Goal: Task Accomplishment & Management: Manage account settings

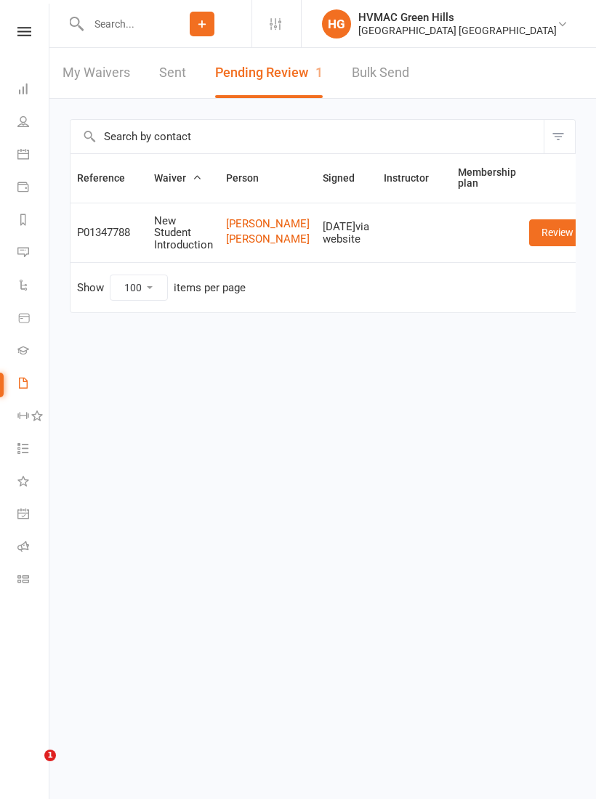
select select "100"
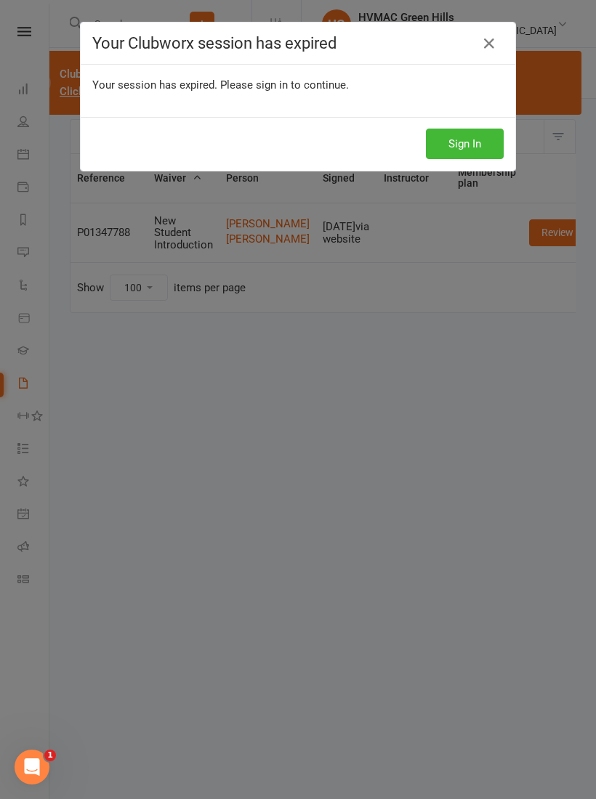
click at [483, 46] on icon at bounding box center [488, 43] width 17 height 17
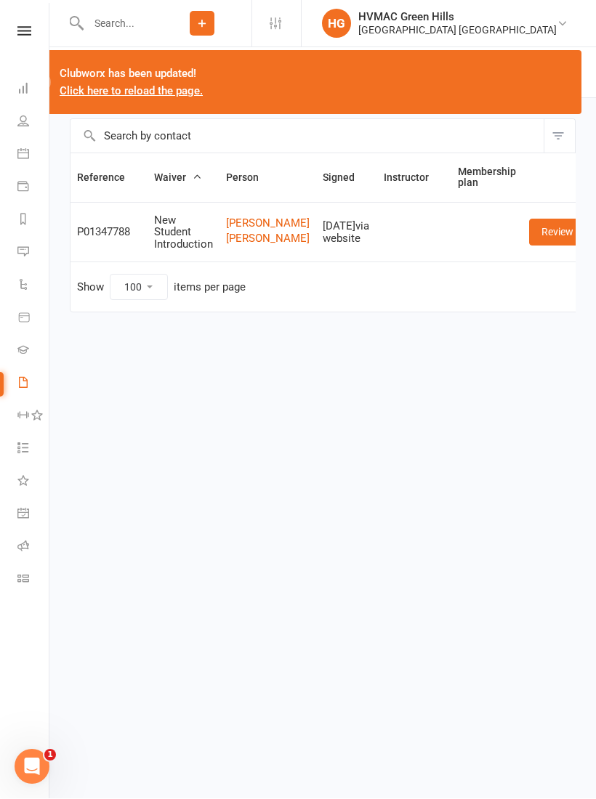
click at [23, 387] on icon at bounding box center [23, 383] width 12 height 12
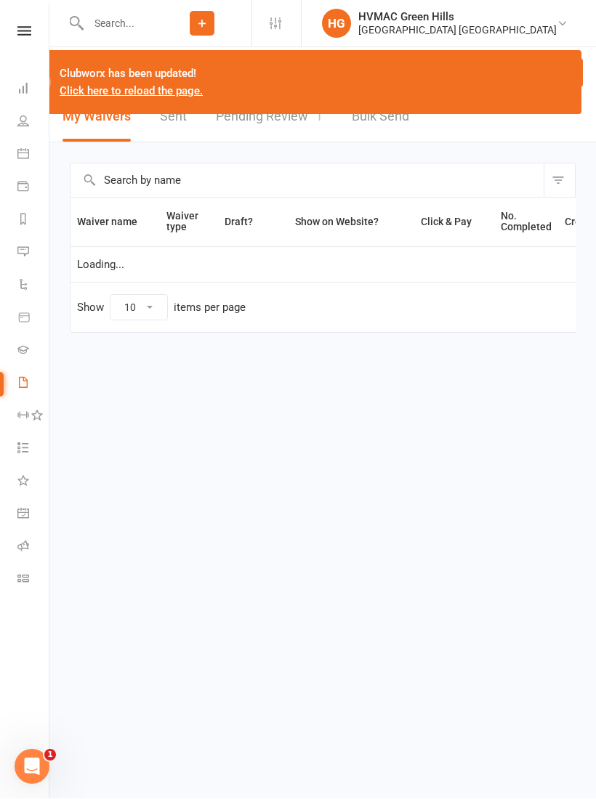
select select "100"
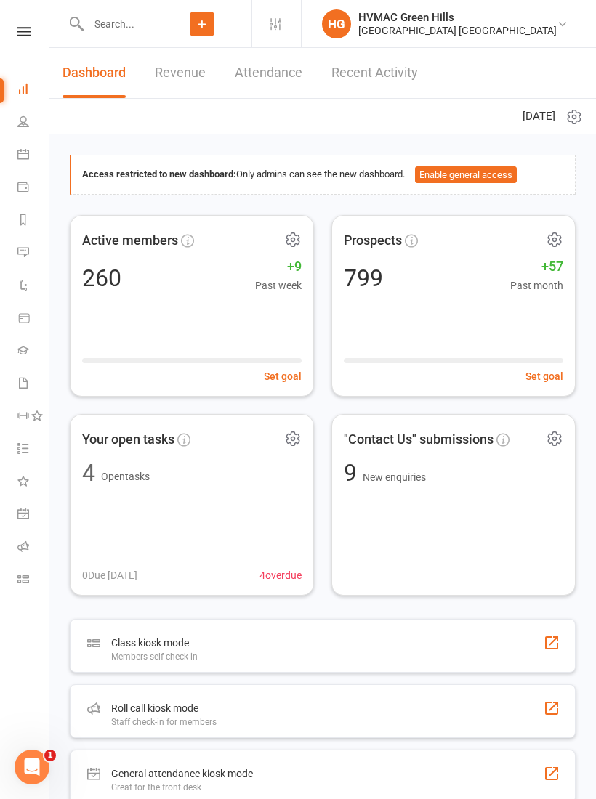
click at [24, 377] on icon at bounding box center [23, 383] width 12 height 12
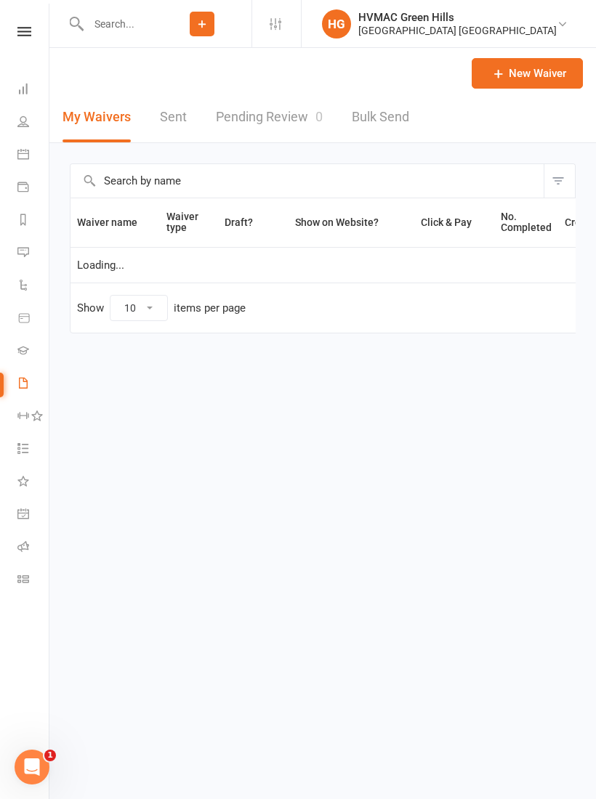
select select "100"
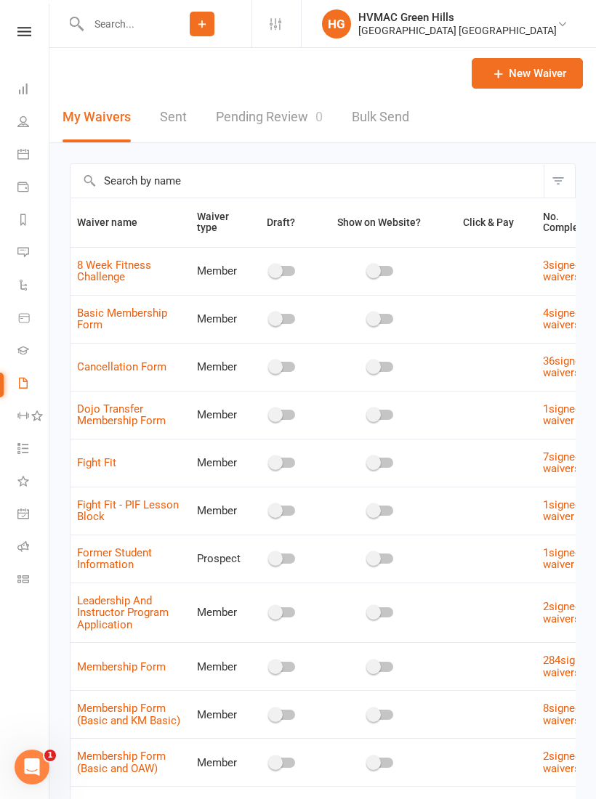
click at [26, 124] on icon at bounding box center [23, 122] width 12 height 12
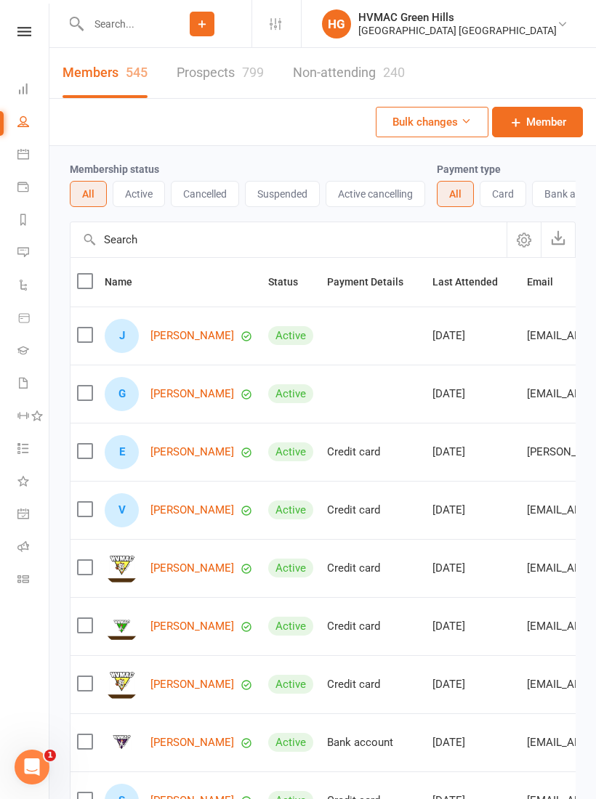
click at [19, 160] on link "Calendar" at bounding box center [33, 156] width 33 height 33
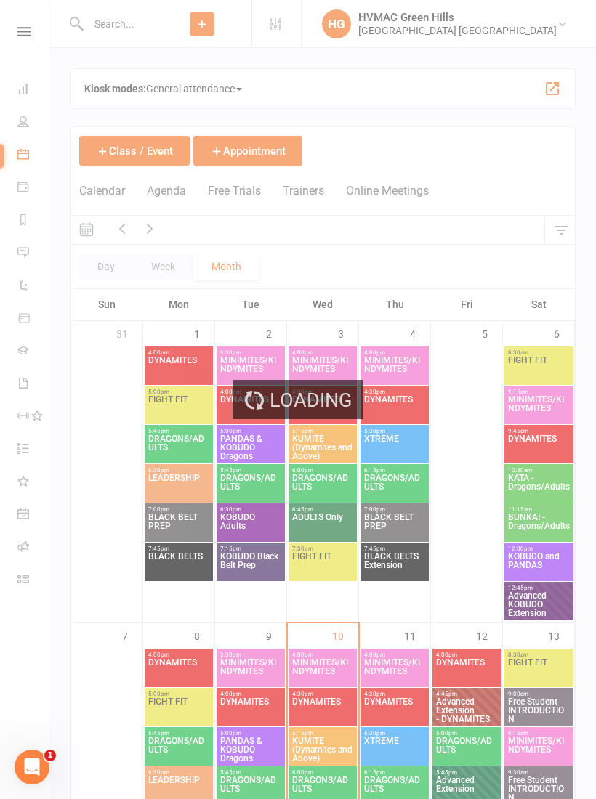
click at [18, 193] on link "Payments" at bounding box center [33, 188] width 33 height 33
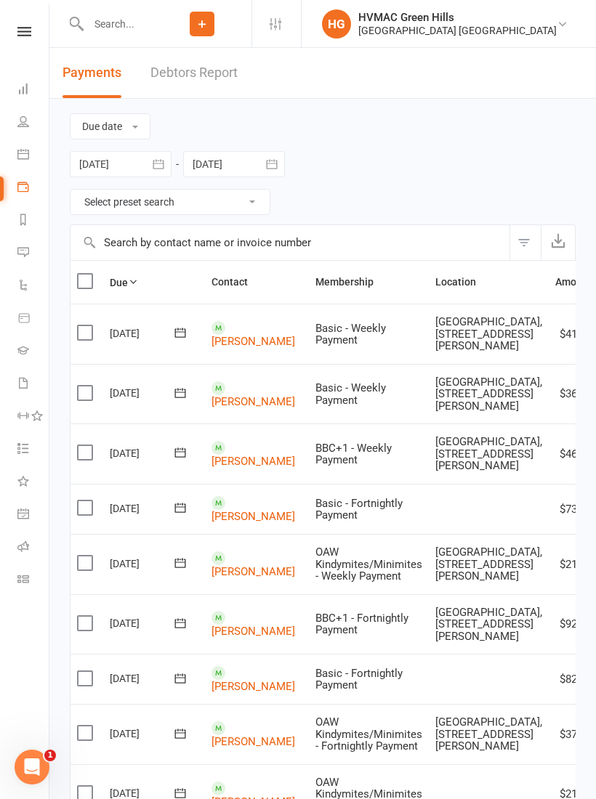
click at [20, 225] on icon at bounding box center [23, 220] width 12 height 12
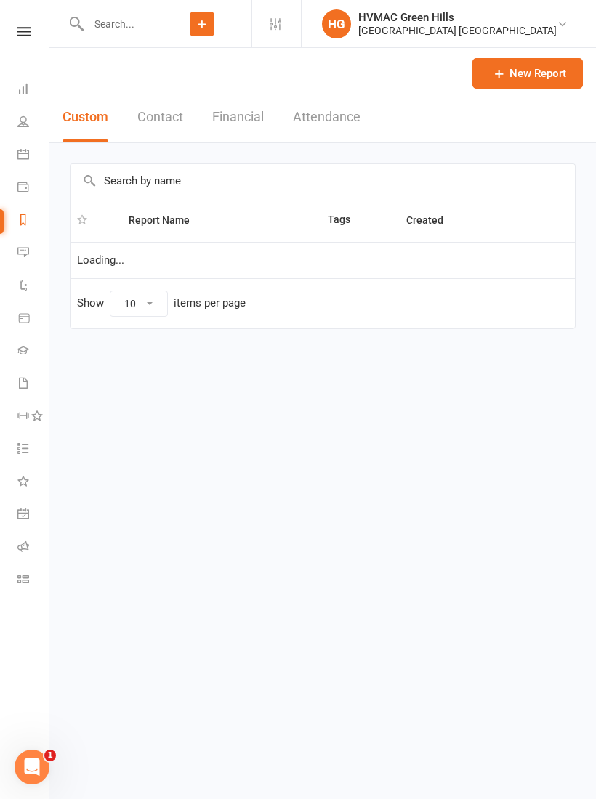
select select "100"
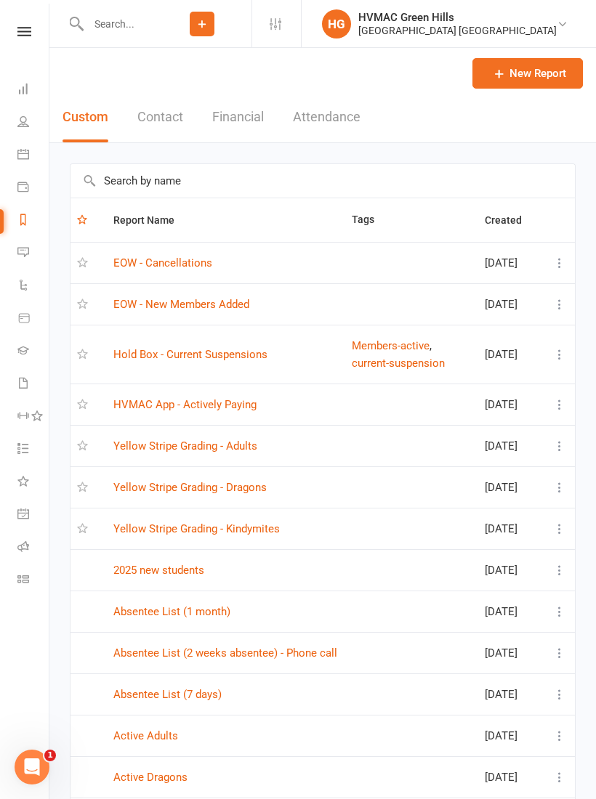
click at [17, 251] on icon at bounding box center [23, 252] width 12 height 12
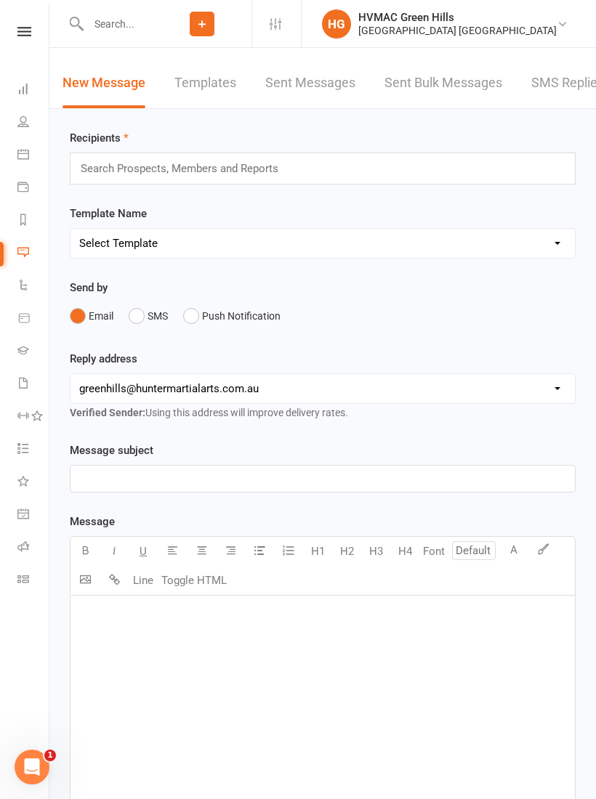
click at [19, 285] on icon at bounding box center [23, 285] width 12 height 12
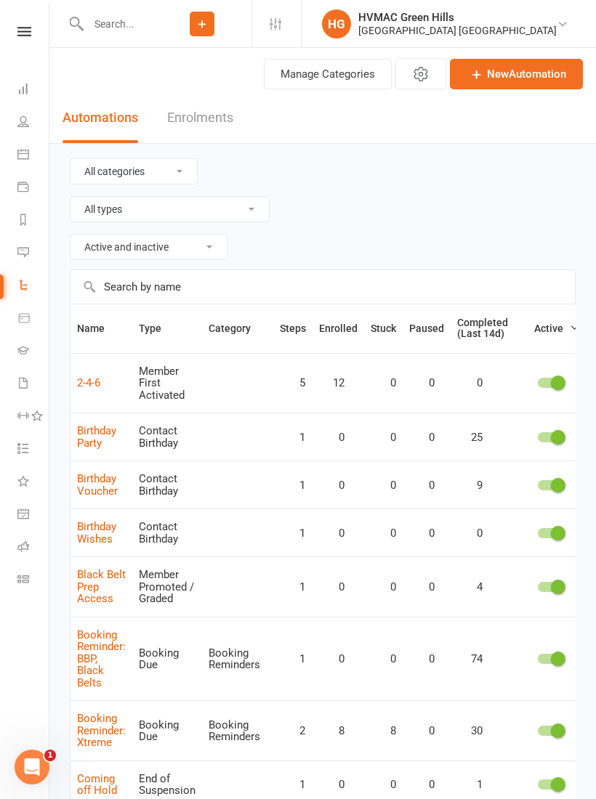
click at [25, 325] on icon at bounding box center [23, 318] width 13 height 13
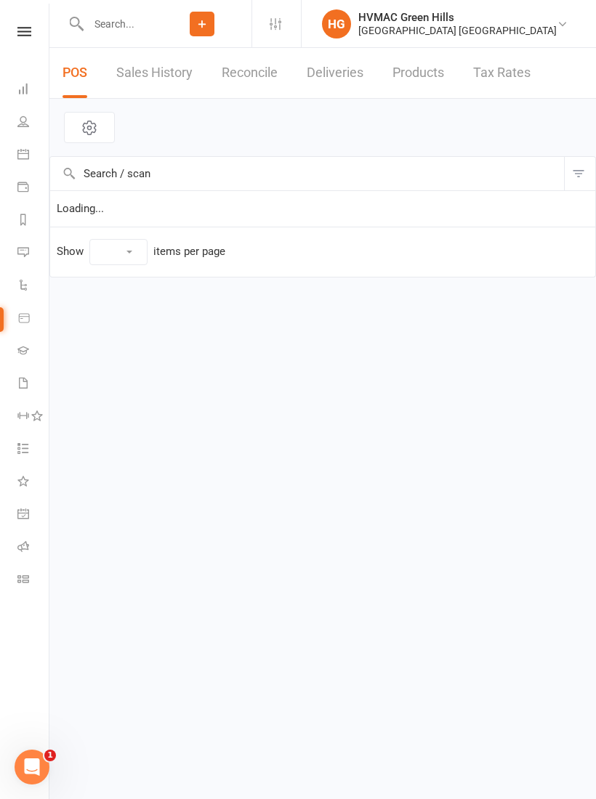
select select "10"
click at [17, 350] on icon at bounding box center [23, 351] width 12 height 12
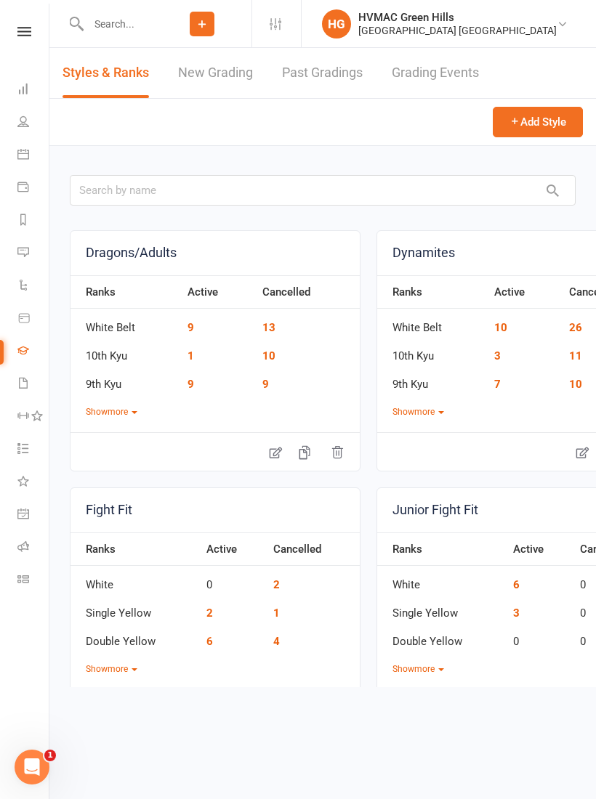
click at [20, 380] on icon at bounding box center [23, 383] width 12 height 12
select select "100"
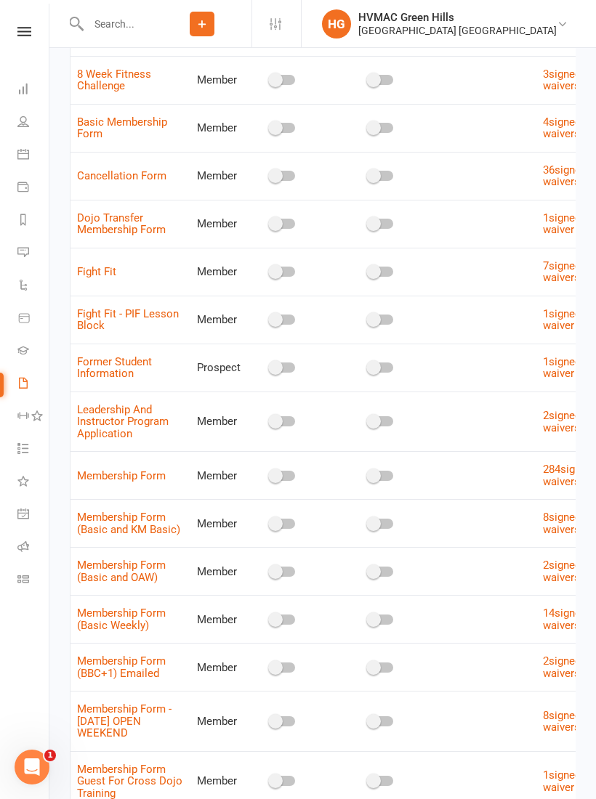
scroll to position [0, 3]
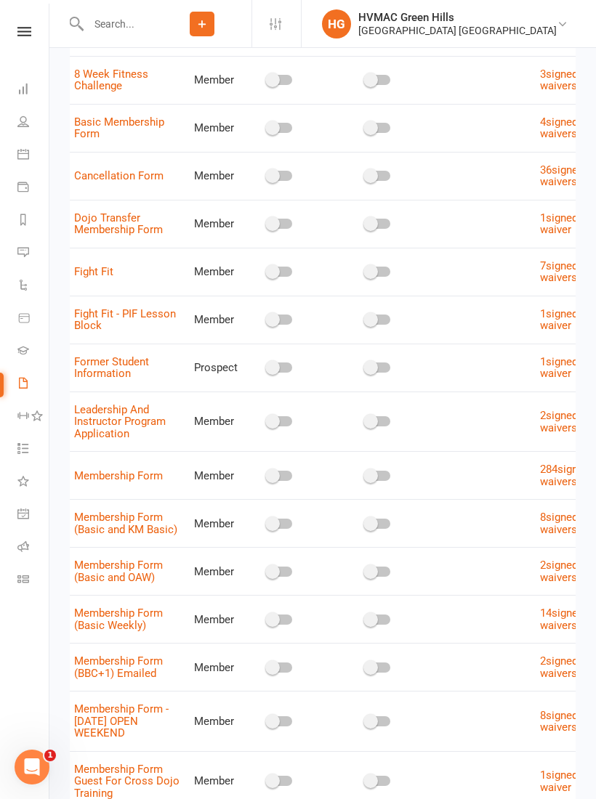
click at [85, 565] on link "Membership Form (Basic and OAW)" at bounding box center [118, 571] width 89 height 25
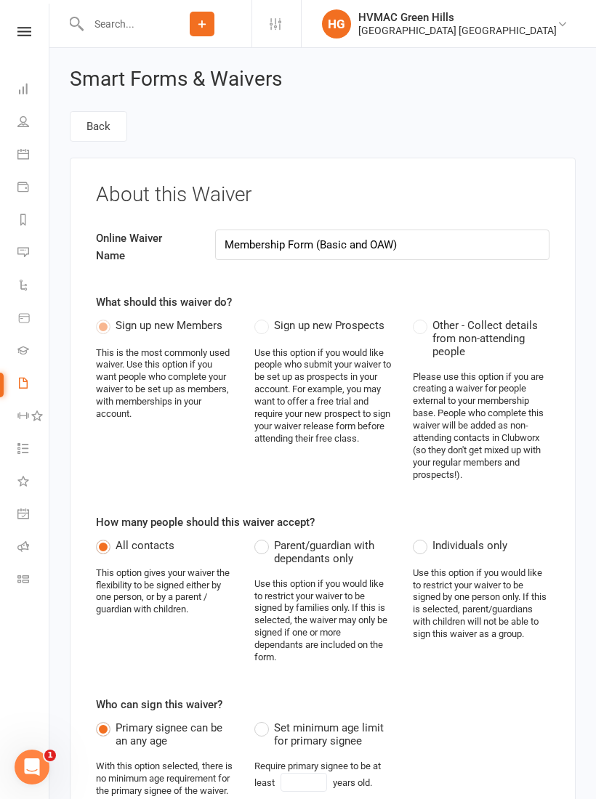
click at [88, 126] on link "Back" at bounding box center [98, 126] width 57 height 31
select select "100"
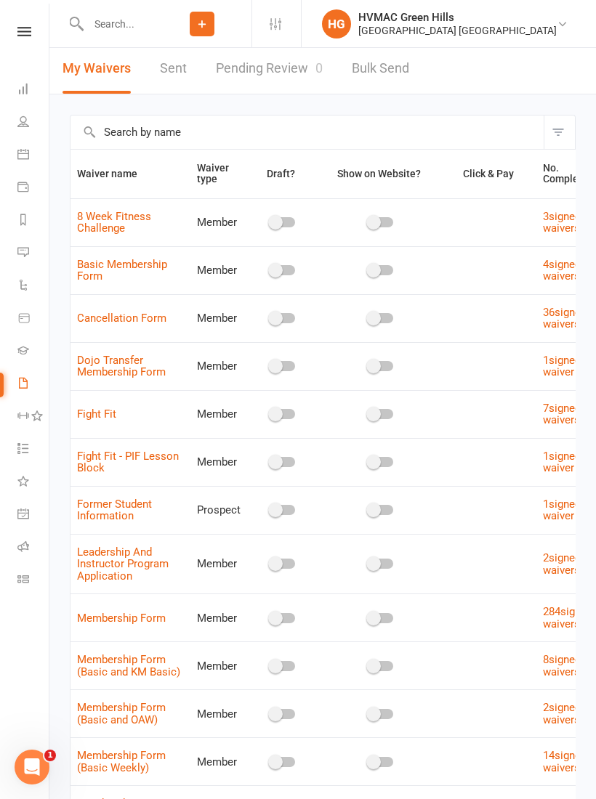
scroll to position [48, 0]
click at [47, 503] on link "General attendance" at bounding box center [33, 515] width 33 height 33
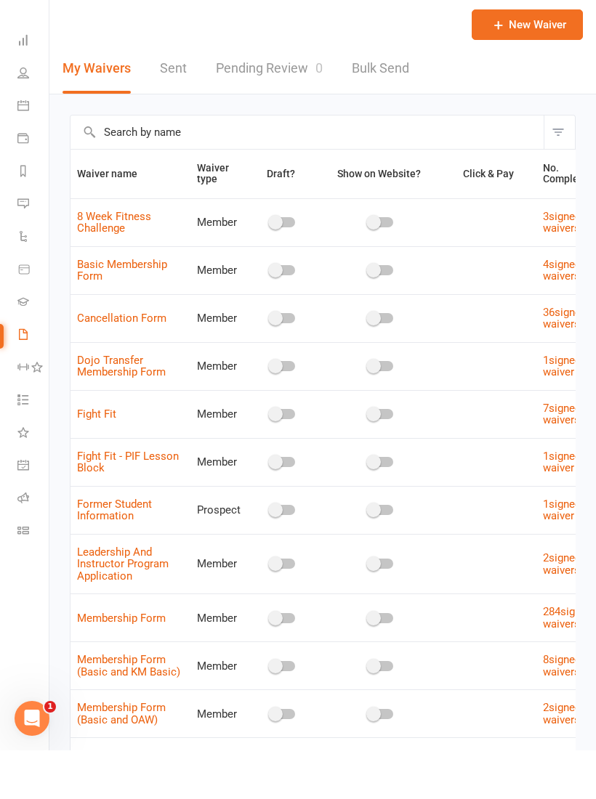
click at [148, 164] on input "text" at bounding box center [307, 180] width 473 height 33
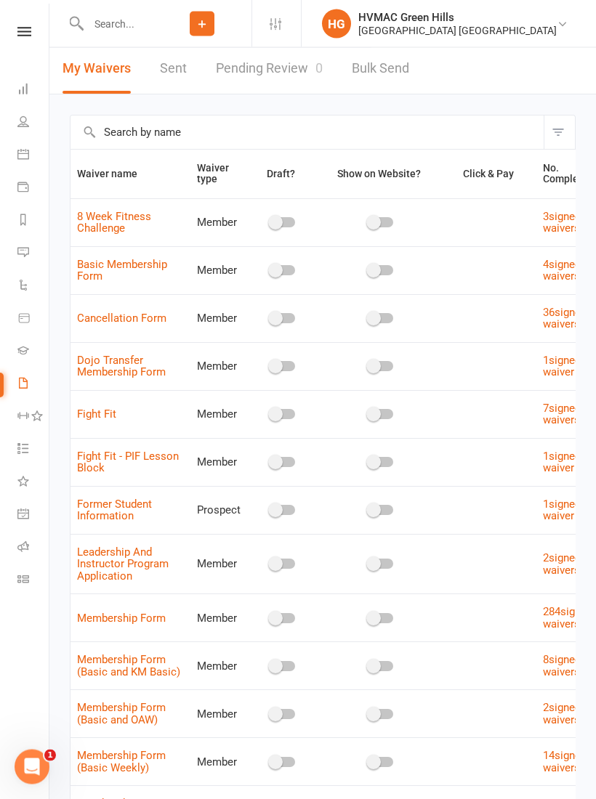
click at [116, 20] on input "text" at bounding box center [118, 24] width 69 height 20
type input "Ve"
click at [238, 614] on td "Member" at bounding box center [218, 619] width 57 height 48
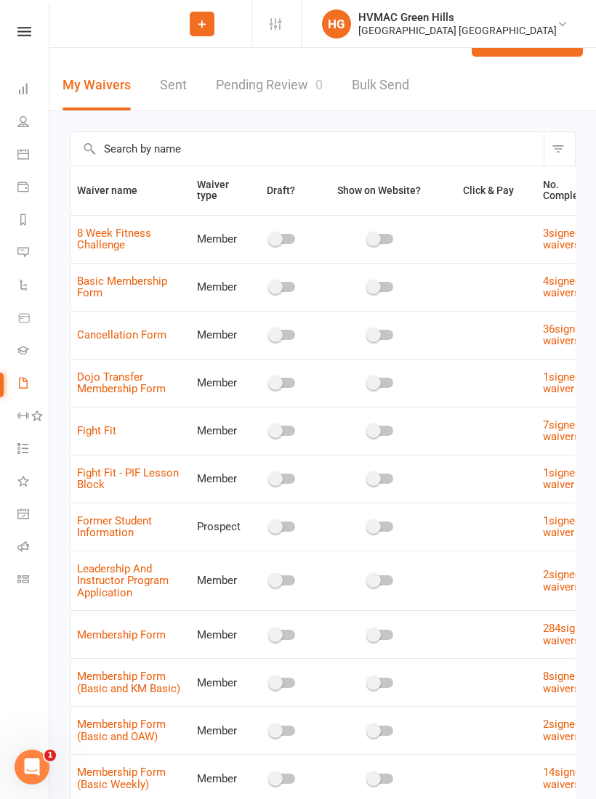
scroll to position [0, 0]
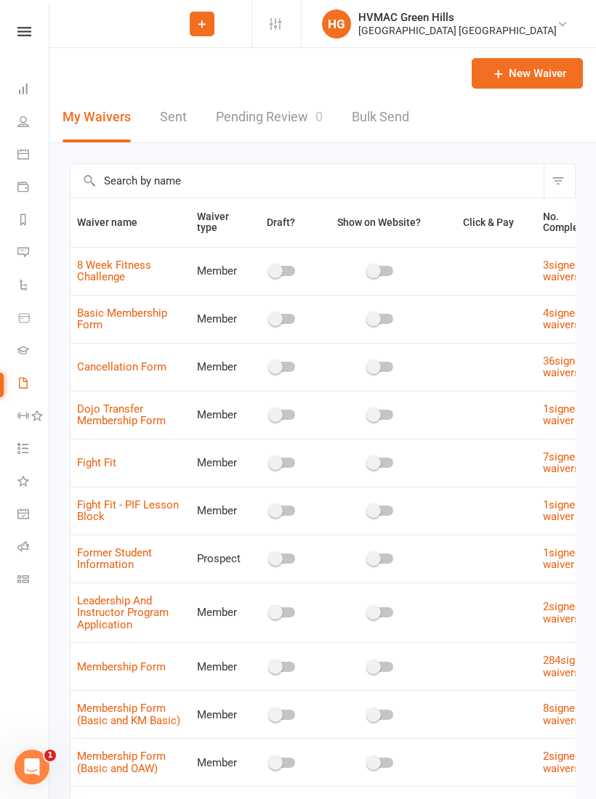
click at [132, 30] on react-component at bounding box center [76, 23] width 153 height 47
click at [148, 39] on react-component at bounding box center [76, 23] width 153 height 47
click at [103, 38] on react-component at bounding box center [76, 23] width 153 height 47
click at [126, 17] on react-component at bounding box center [76, 23] width 153 height 47
click at [133, 27] on react-component at bounding box center [76, 23] width 153 height 47
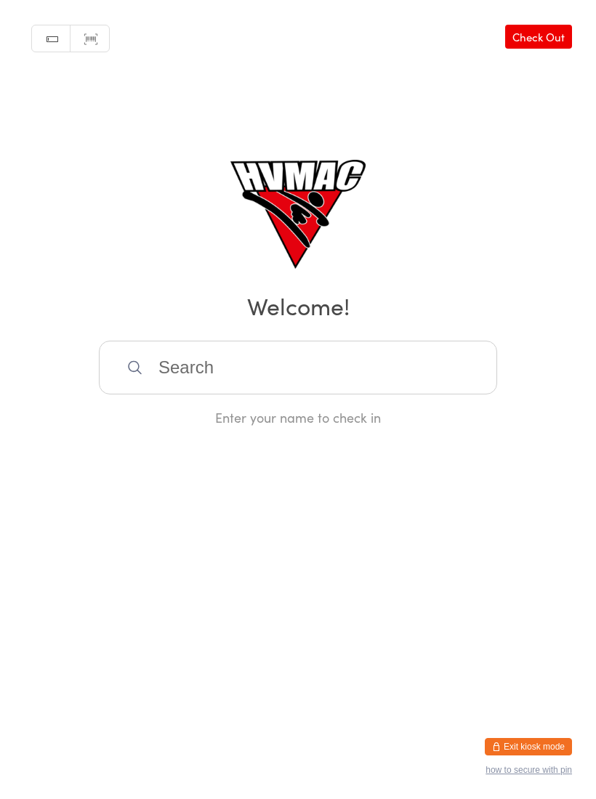
click at [509, 40] on link "Check Out" at bounding box center [538, 37] width 67 height 24
click at [513, 748] on button "Exit kiosk mode" at bounding box center [528, 746] width 87 height 17
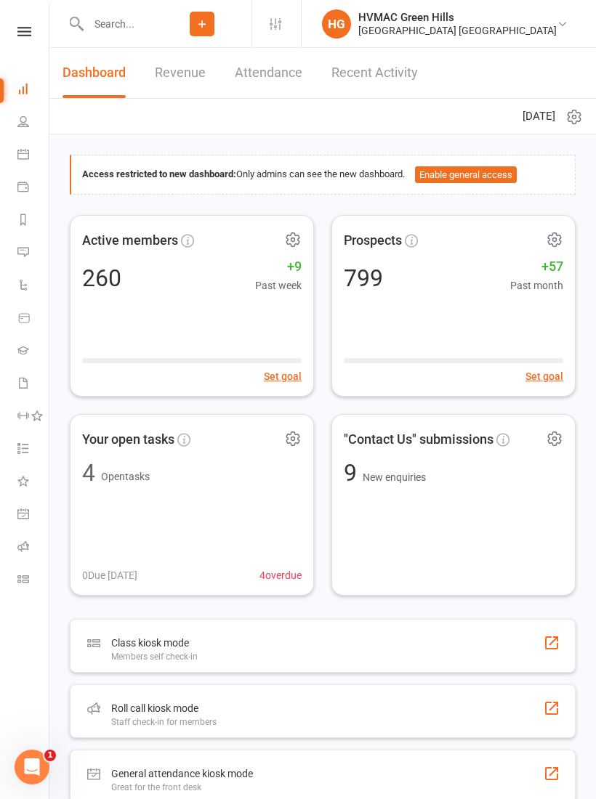
click at [96, 20] on input "text" at bounding box center [118, 24] width 69 height 20
type input "Veroni"
click at [134, 63] on div "Veronica Parra-Mariaca" at bounding box center [144, 64] width 81 height 21
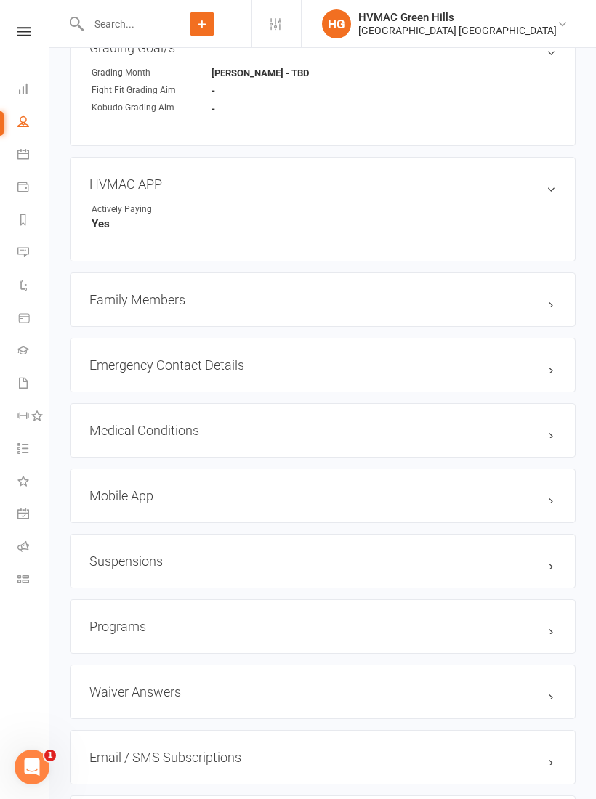
scroll to position [1530, 0]
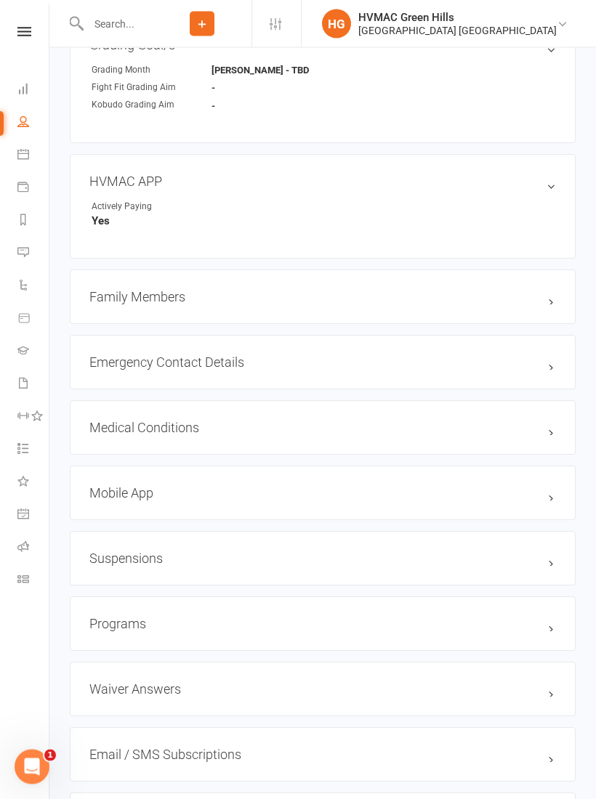
click at [128, 290] on h3 "Family Members" at bounding box center [322, 297] width 467 height 15
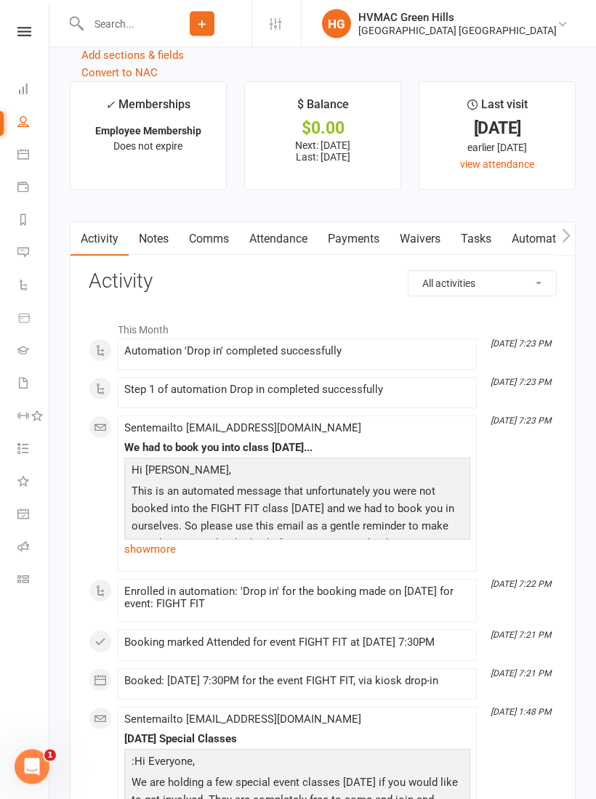
scroll to position [2418, 0]
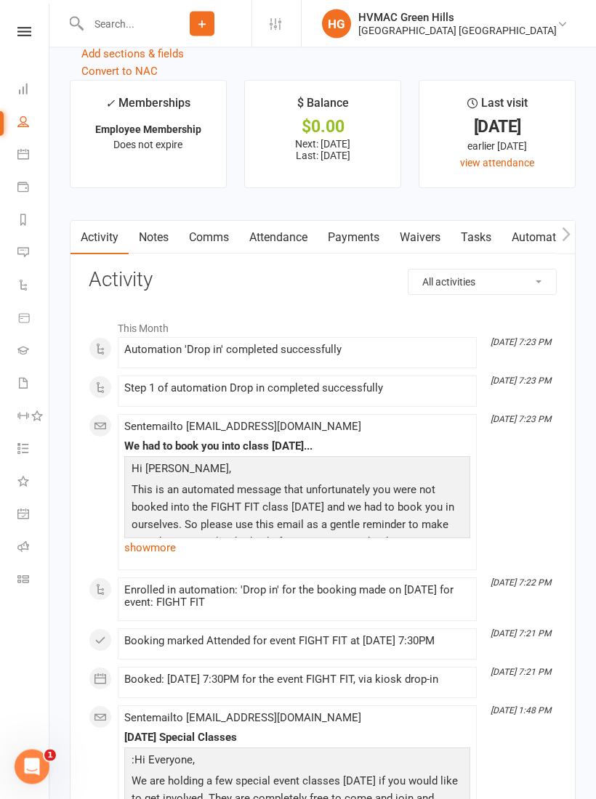
click at [429, 235] on link "Waivers" at bounding box center [420, 238] width 61 height 33
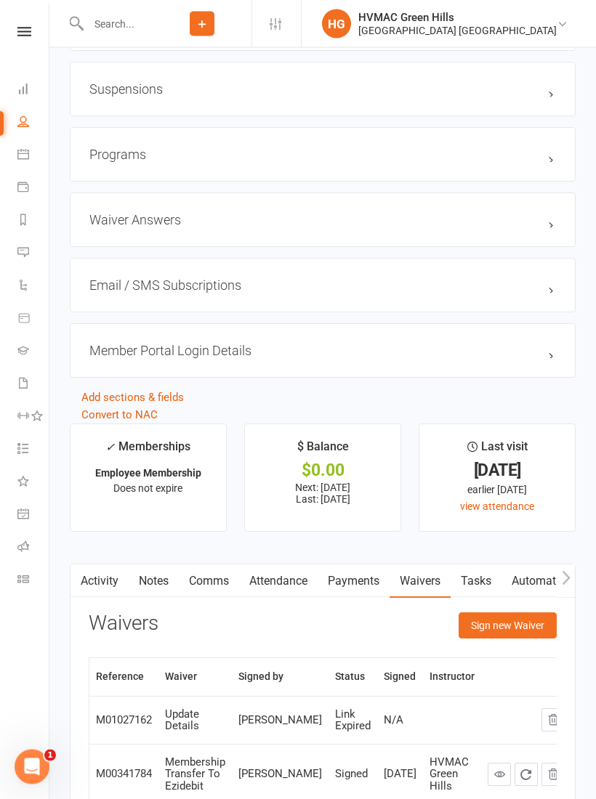
scroll to position [2215, 0]
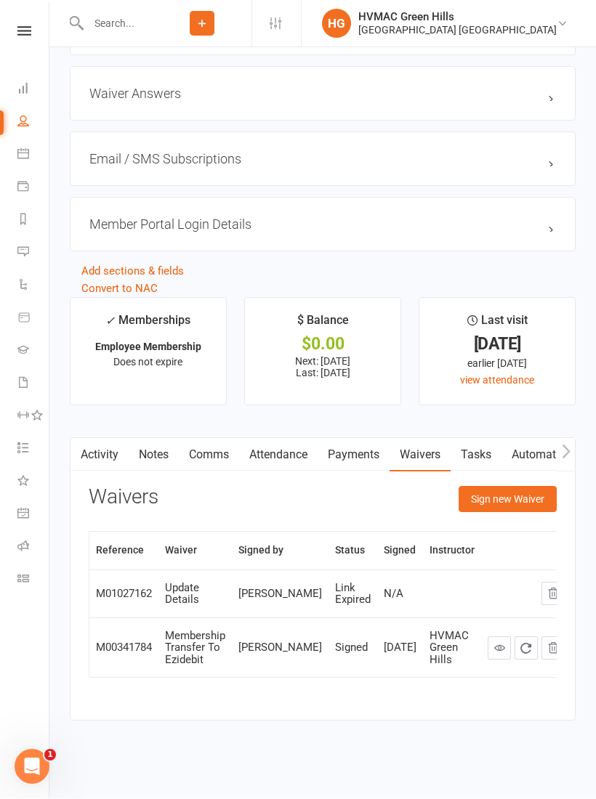
click at [529, 487] on button "Sign new Waiver" at bounding box center [508, 500] width 98 height 26
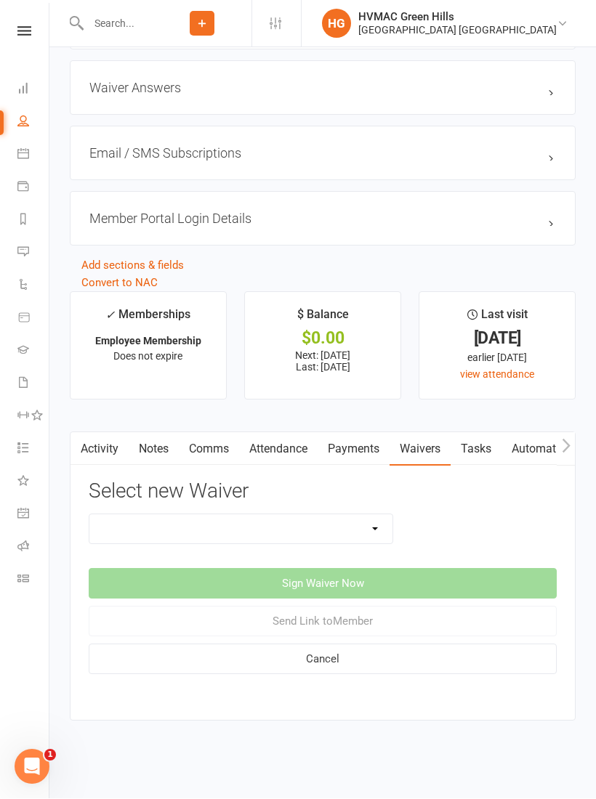
click at [117, 515] on select "8 Week Fitness Challenge Basic Membership Form Cancellation Form Dojo Transfer …" at bounding box center [240, 529] width 303 height 29
select select "5629"
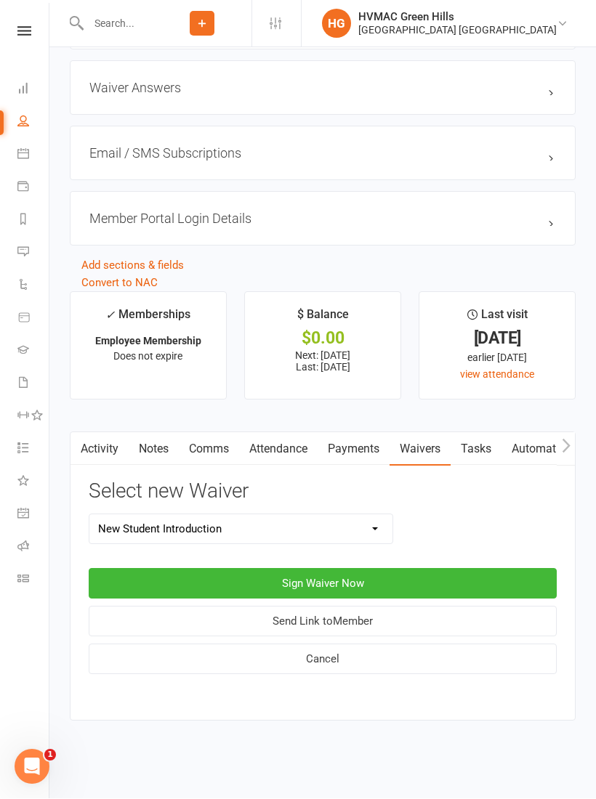
click at [114, 647] on button "Cancel" at bounding box center [323, 660] width 468 height 31
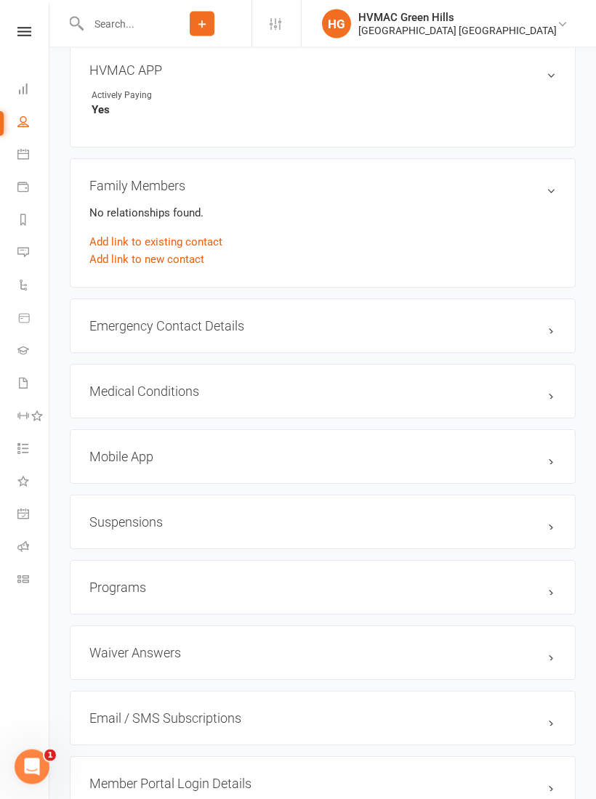
scroll to position [1634, 0]
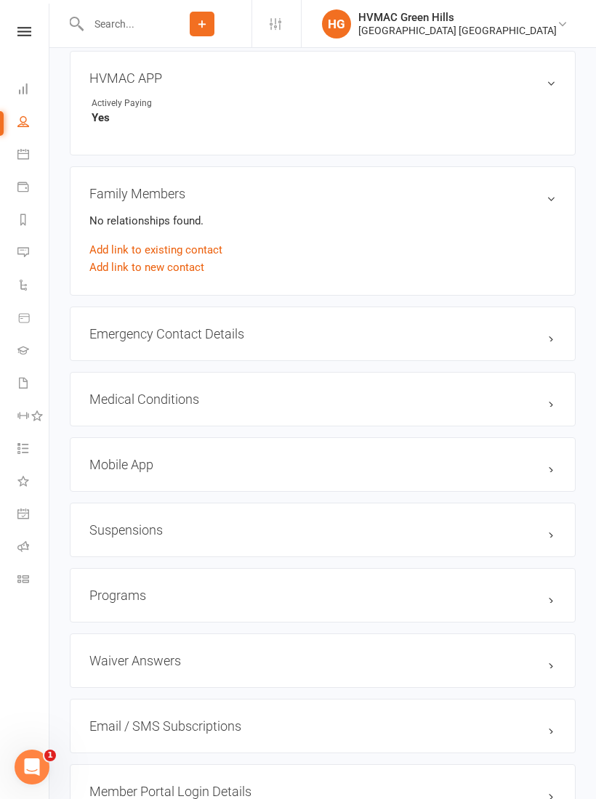
click at [108, 395] on h3 "Medical Conditions edit" at bounding box center [322, 399] width 467 height 15
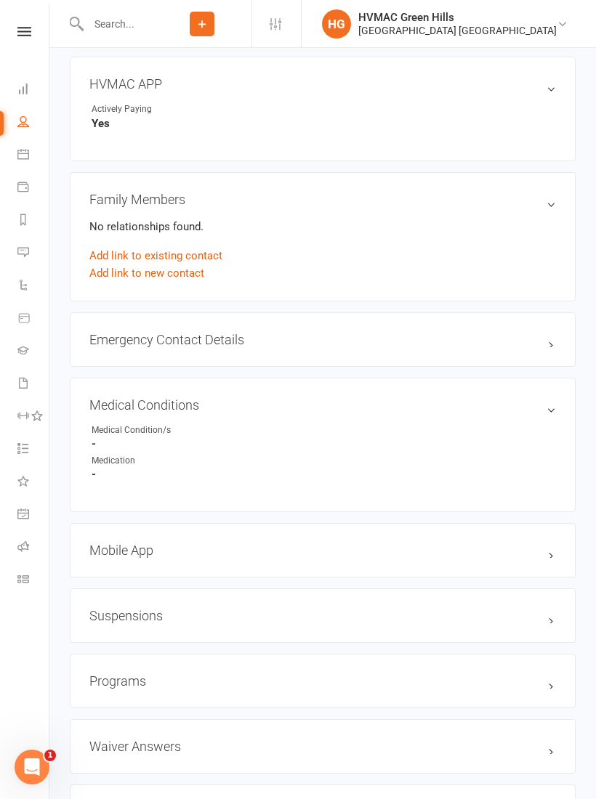
scroll to position [1627, 0]
click at [90, 399] on h3 "Medical Conditions edit" at bounding box center [322, 406] width 467 height 15
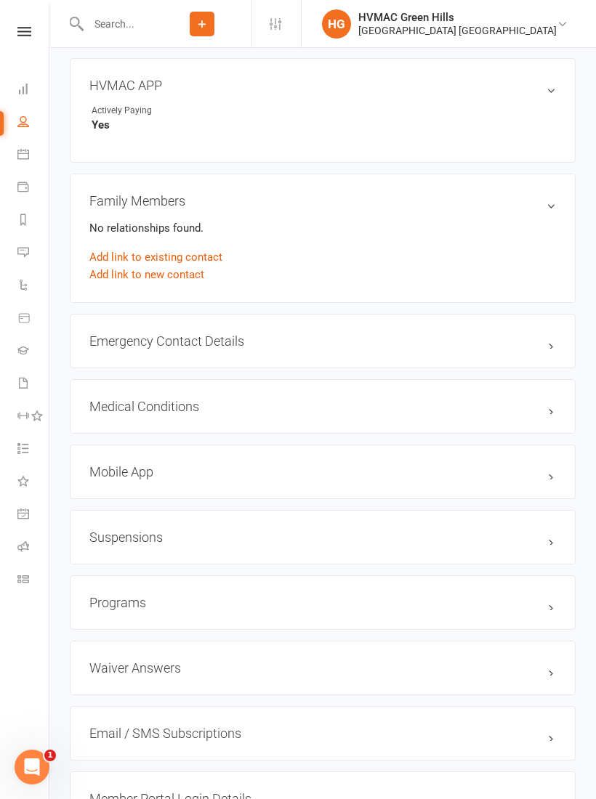
click at [98, 334] on h3 "Emergency Contact Details edit" at bounding box center [322, 341] width 467 height 15
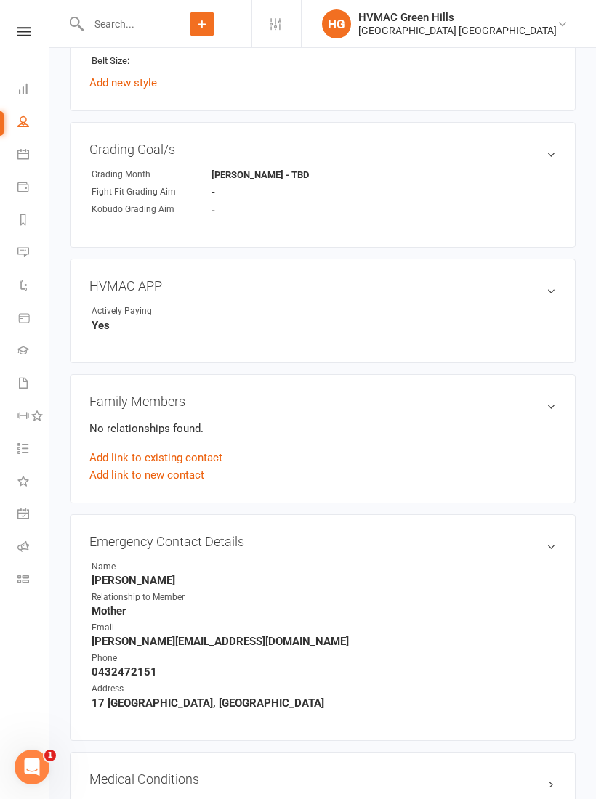
click at [105, 534] on h3 "Emergency Contact Details edit" at bounding box center [322, 541] width 467 height 15
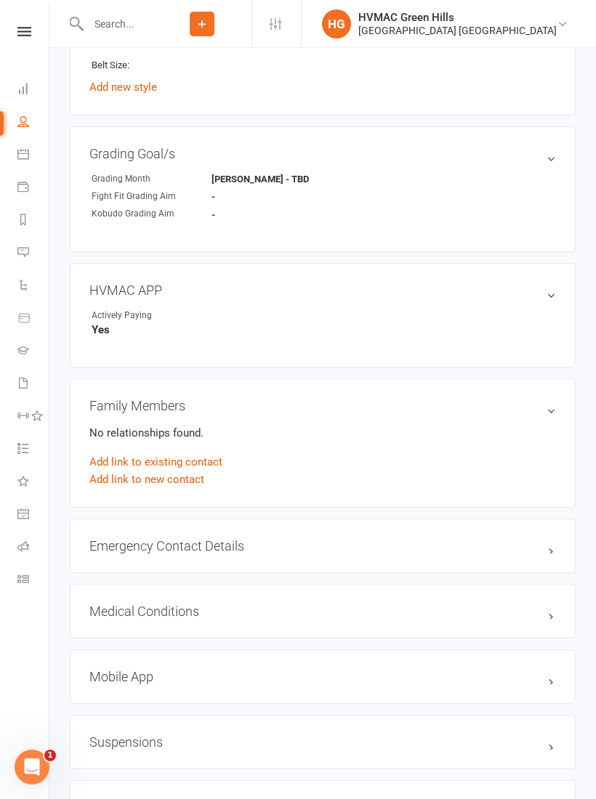
scroll to position [1417, 0]
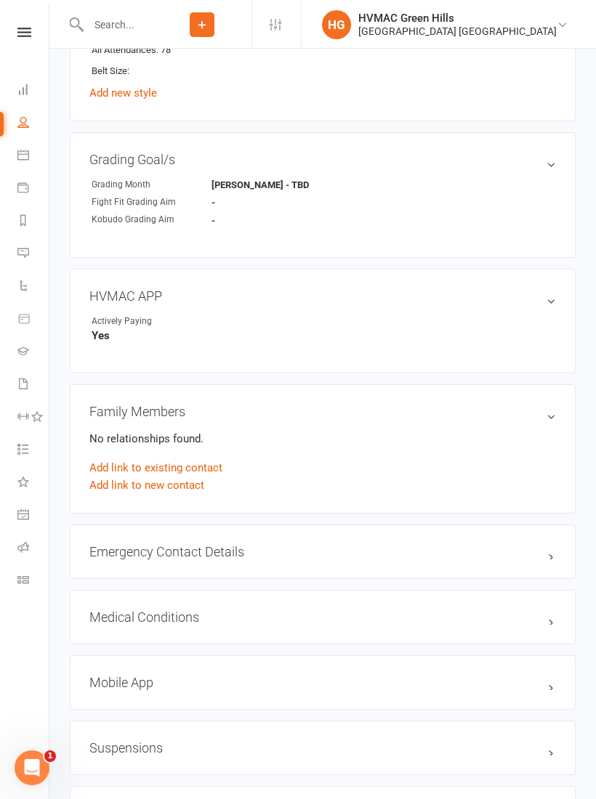
click at [539, 384] on div "Family Members No relationships found. Add link to existing contact Add link to…" at bounding box center [323, 448] width 506 height 129
click at [551, 404] on h3 "Family Members" at bounding box center [322, 410] width 467 height 15
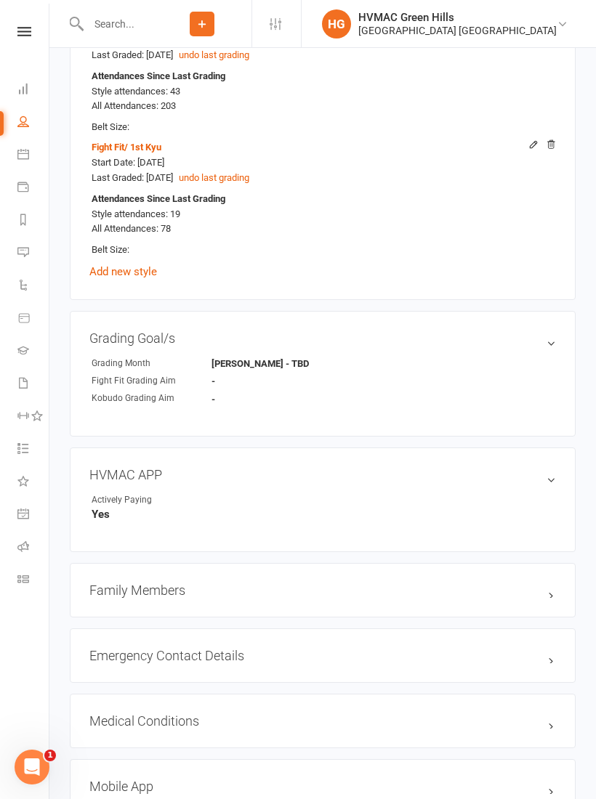
scroll to position [1244, 0]
